Goal: Find specific page/section: Find specific page/section

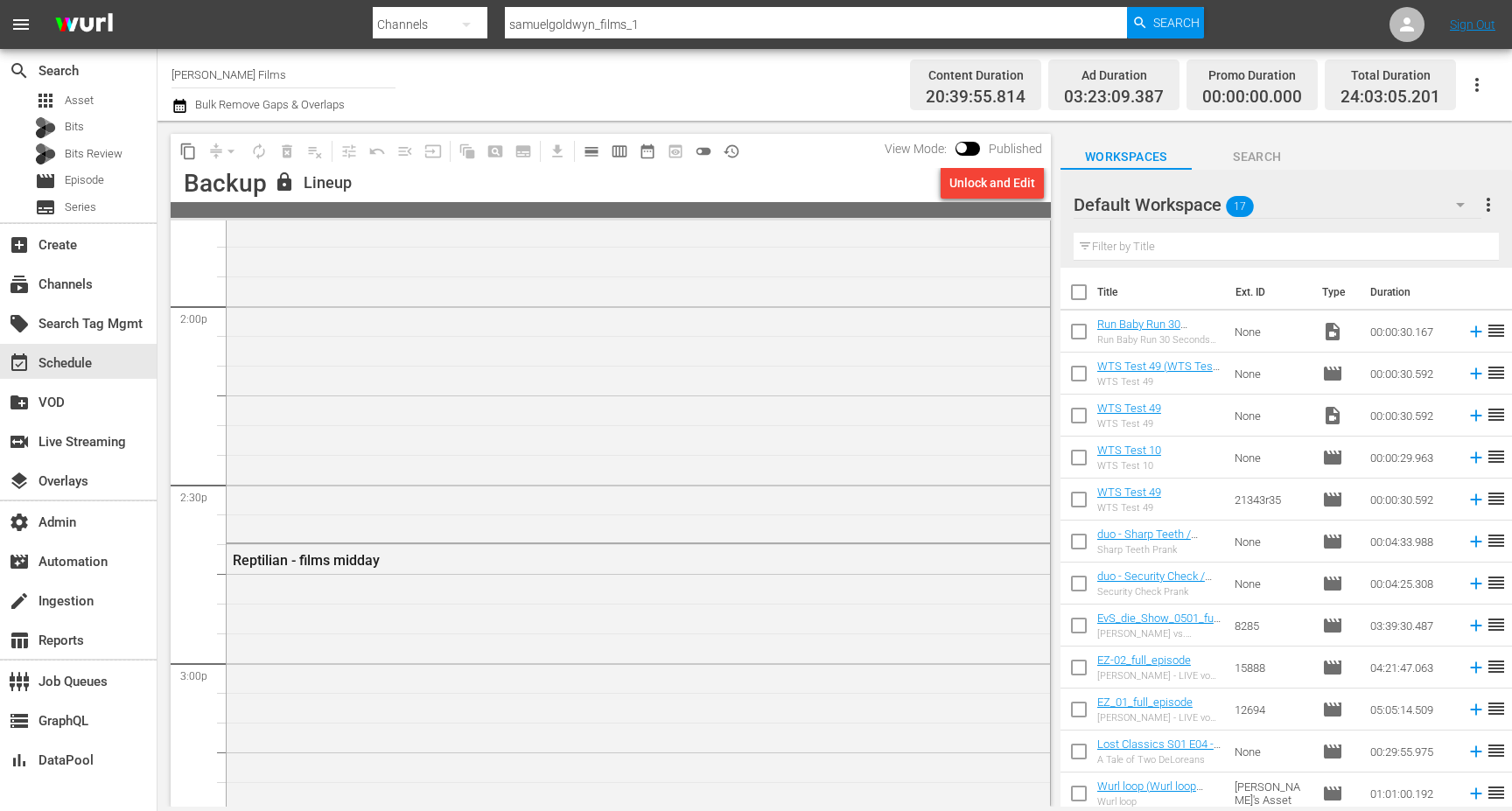
scroll to position [4933, 0]
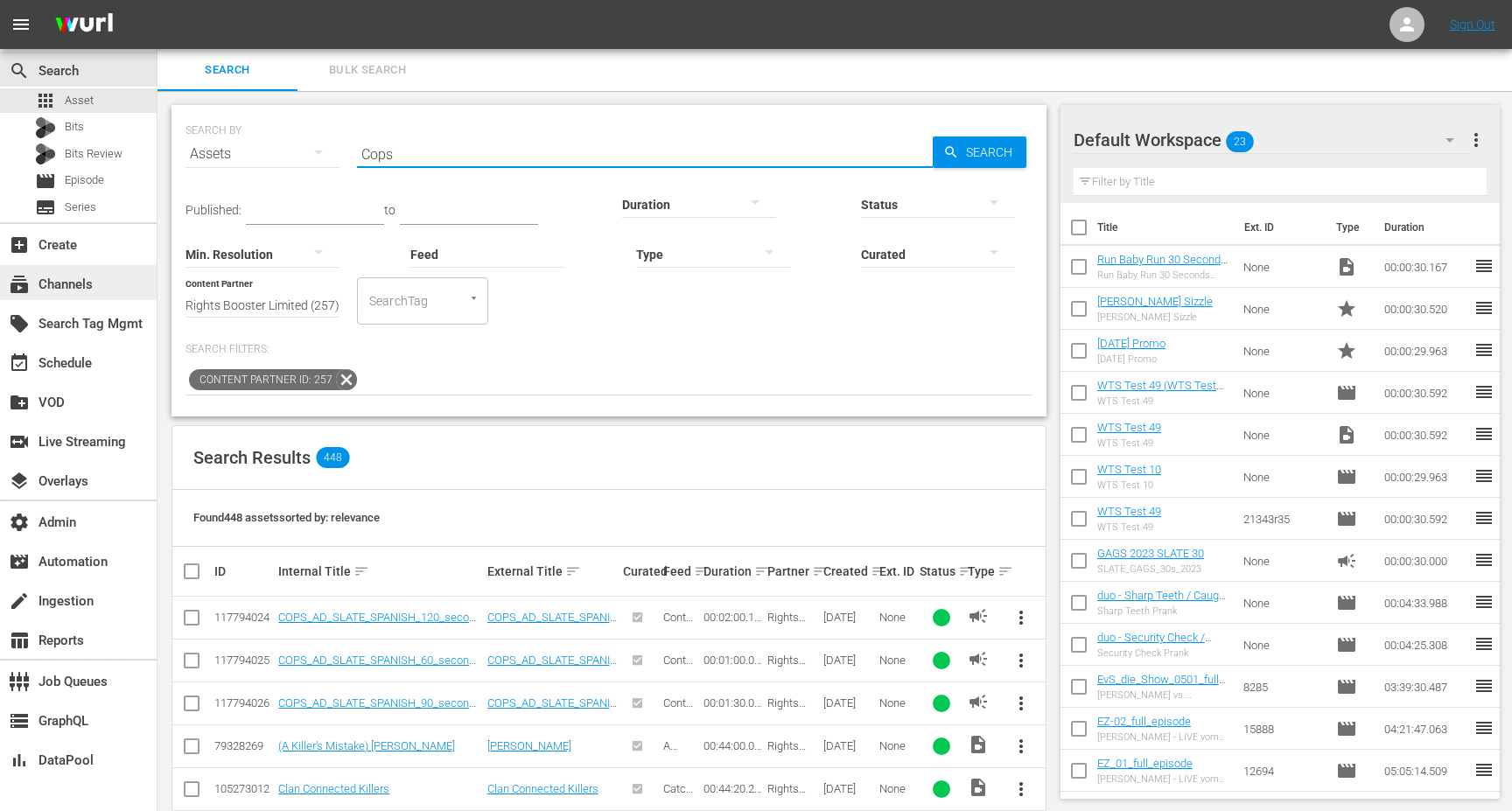
click at [46, 278] on div "subscriptions Channels" at bounding box center [49, 282] width 98 height 15
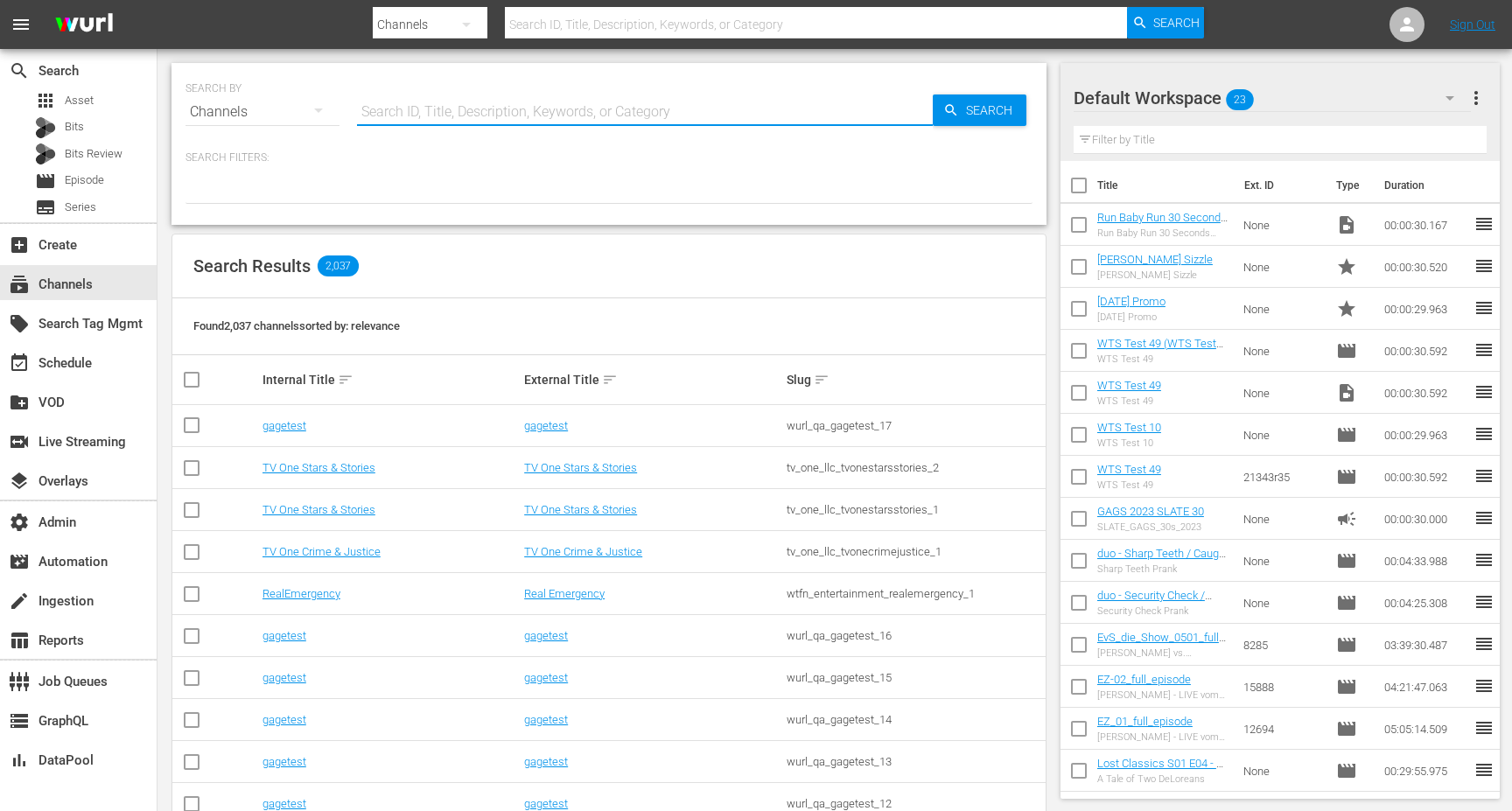
click at [469, 114] on input "text" at bounding box center [644, 112] width 576 height 42
type input "rugby"
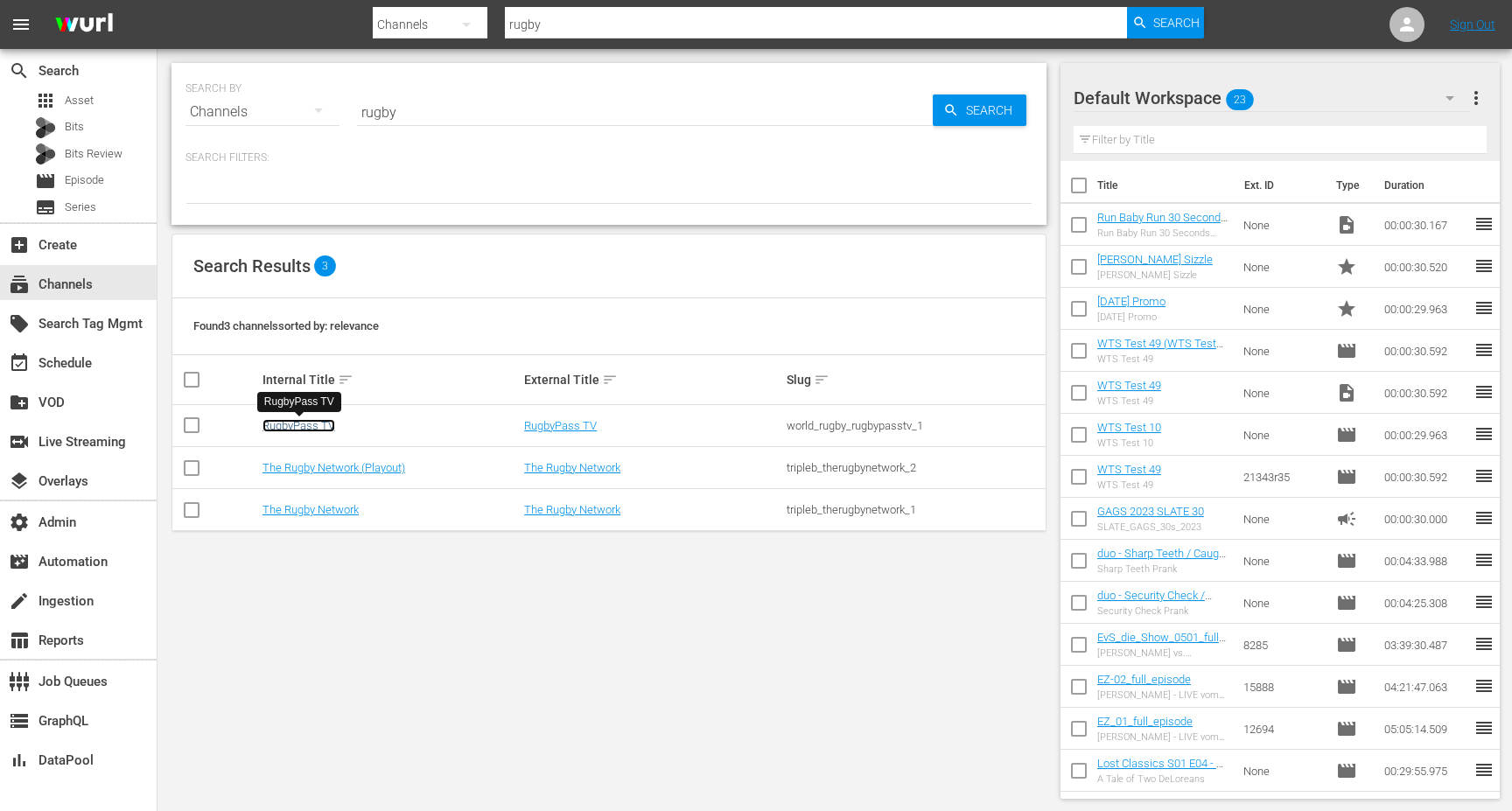
click at [323, 425] on link "RugbyPass TV" at bounding box center [299, 426] width 73 height 13
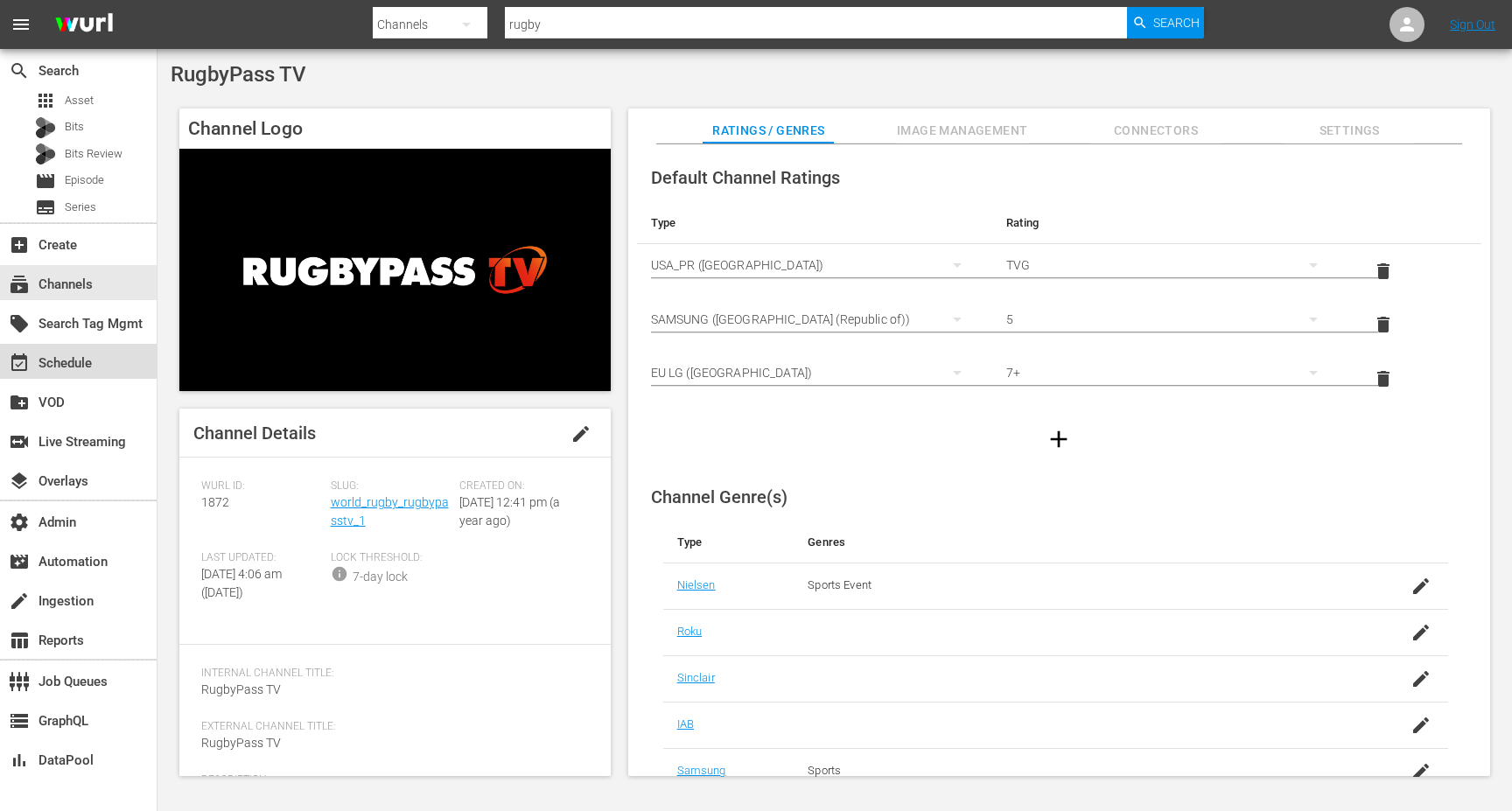
click at [77, 364] on div "event_available Schedule" at bounding box center [49, 360] width 98 height 15
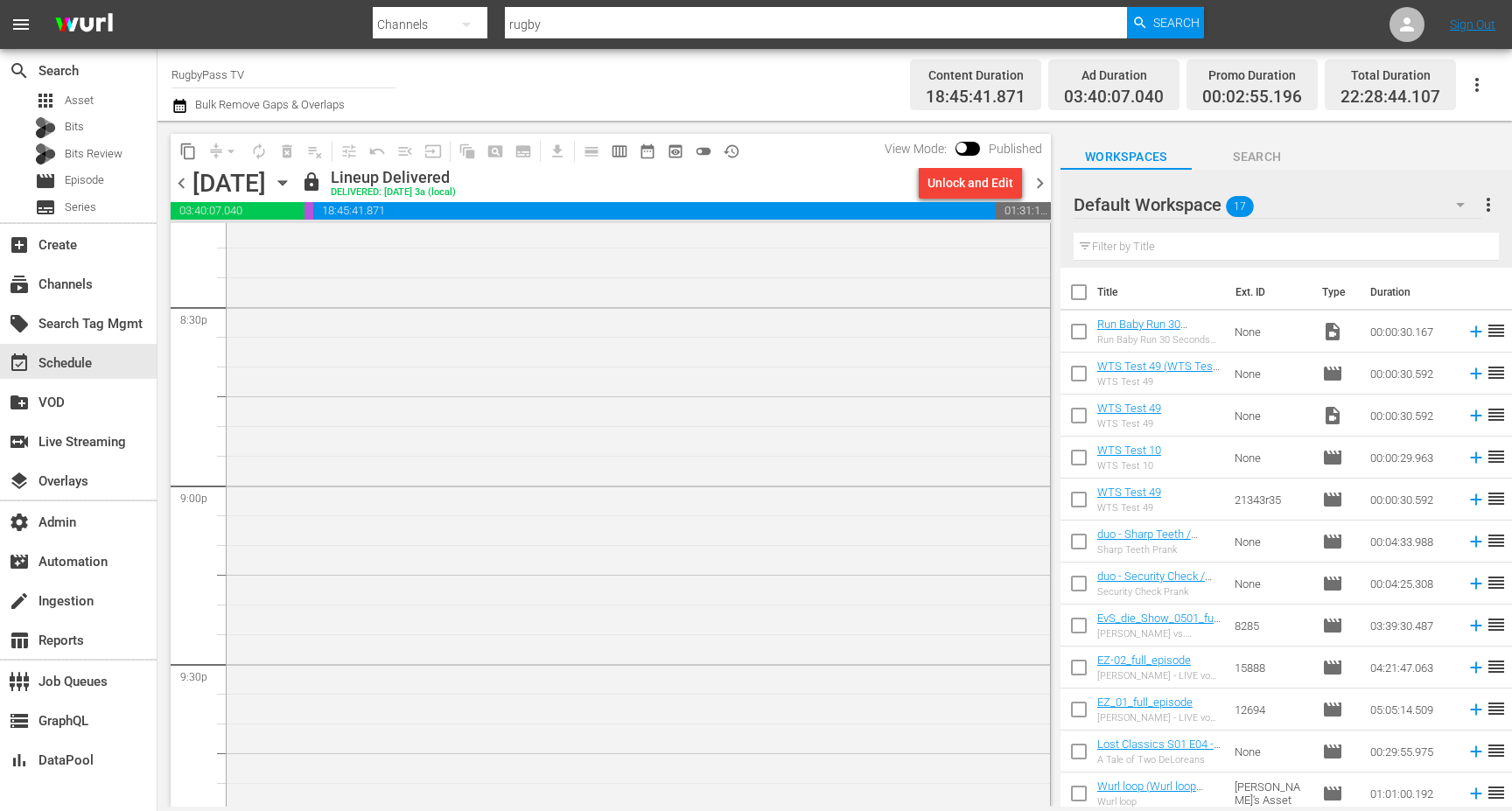
scroll to position [8273, 0]
click at [1046, 186] on span "chevron_right" at bounding box center [1039, 183] width 22 height 22
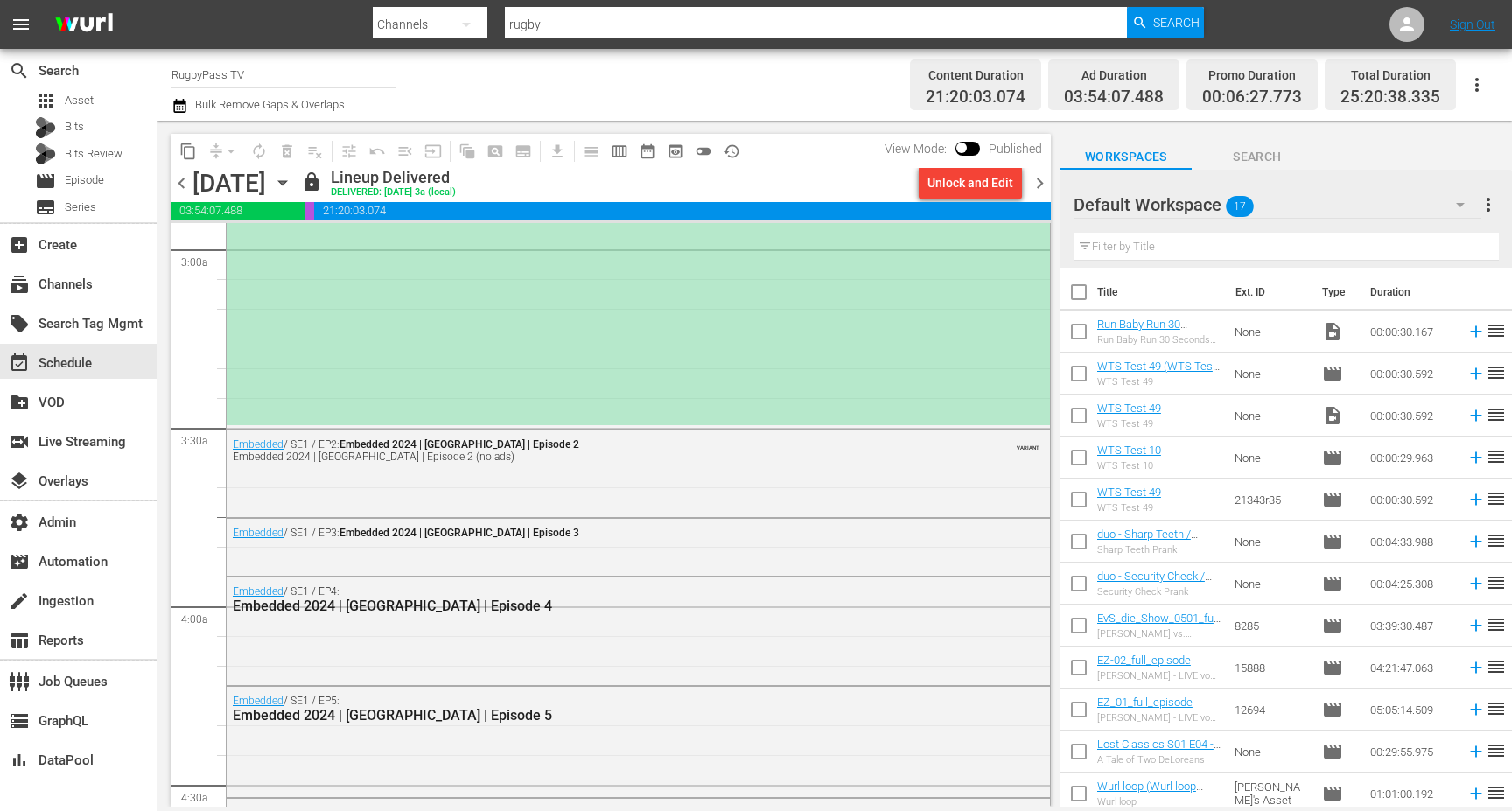
scroll to position [1059, 0]
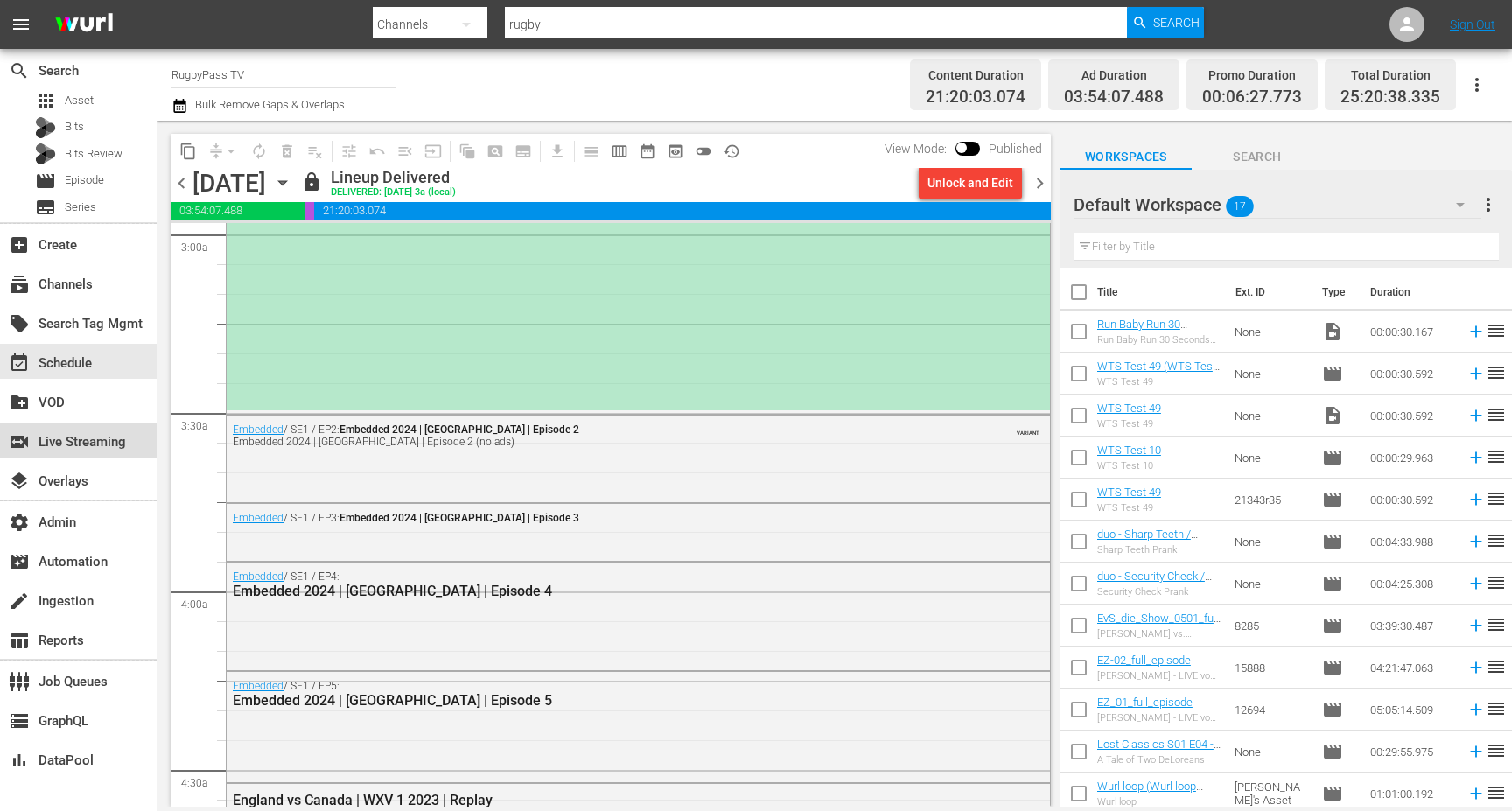
click at [112, 430] on div "switch_video Live Streaming" at bounding box center [78, 440] width 157 height 35
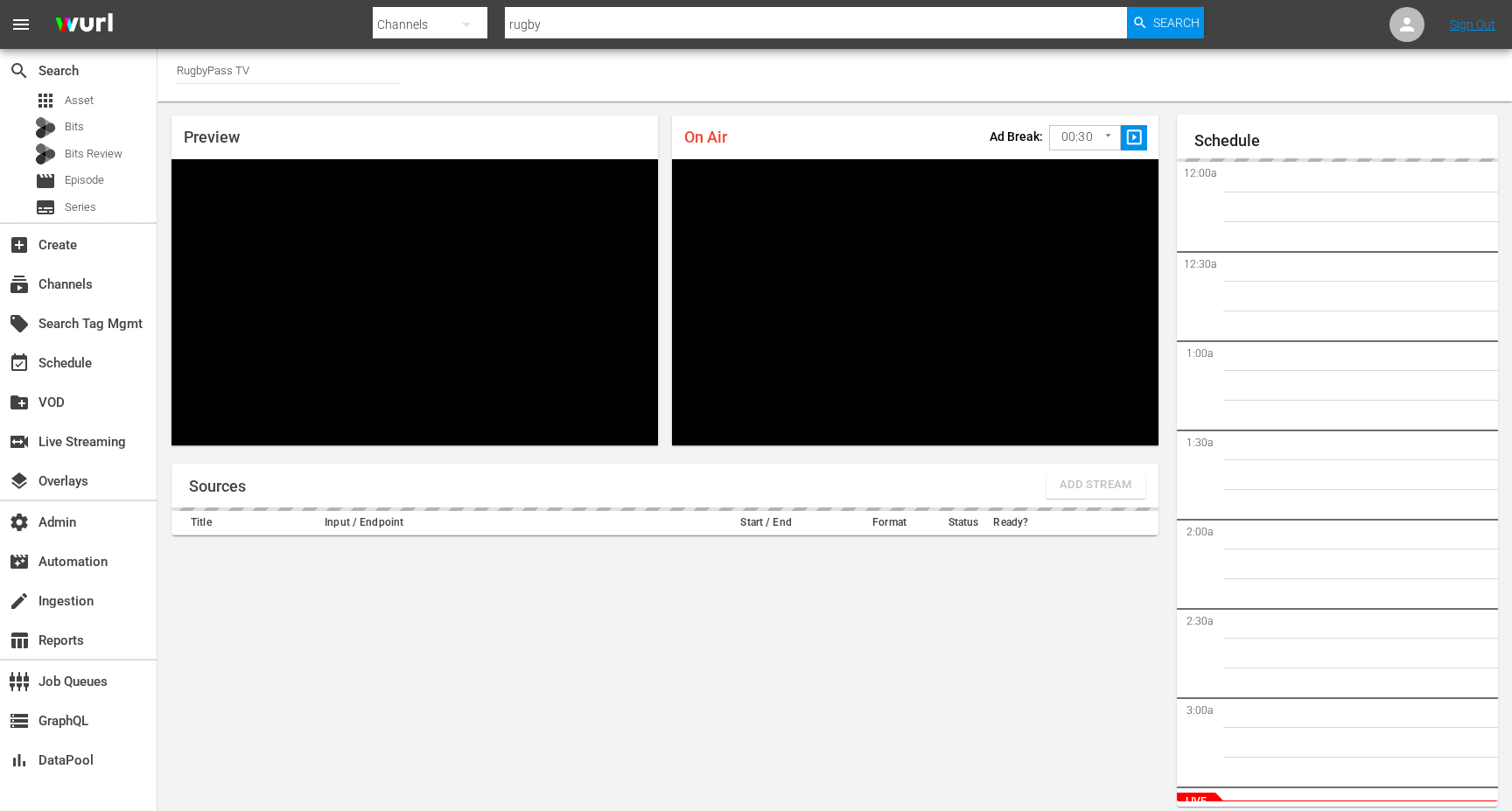
scroll to position [10, 0]
